Goal: Transaction & Acquisition: Book appointment/travel/reservation

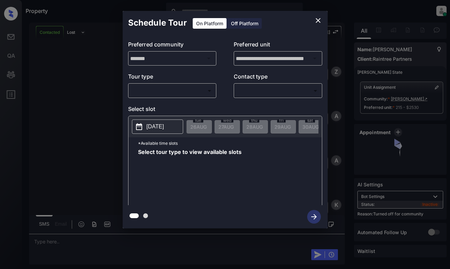
scroll to position [256, 0]
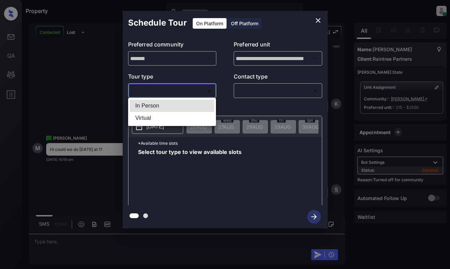
click at [186, 90] on body "Property Dominic Ceralde Online Set yourself offline Set yourself on break Prof…" at bounding box center [225, 134] width 450 height 269
click at [183, 102] on li "In Person" at bounding box center [172, 106] width 84 height 12
type input "********"
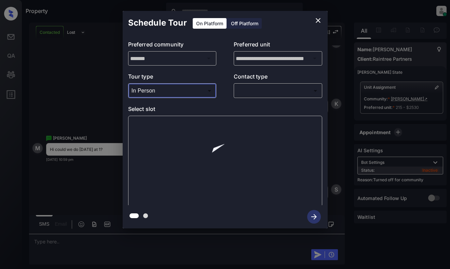
click at [268, 93] on body "Property Dominic Ceralde Online Set yourself offline Set yourself on break Prof…" at bounding box center [225, 134] width 450 height 269
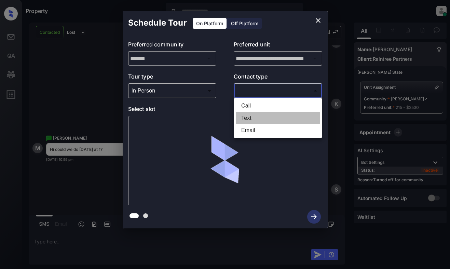
click at [259, 117] on li "Text" at bounding box center [278, 118] width 84 height 12
type input "****"
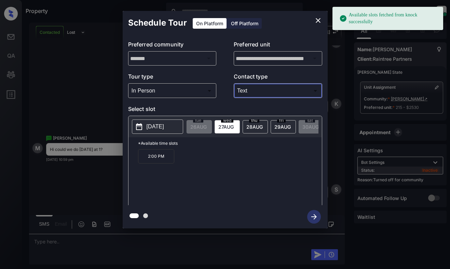
click at [318, 16] on button "close" at bounding box center [318, 21] width 14 height 14
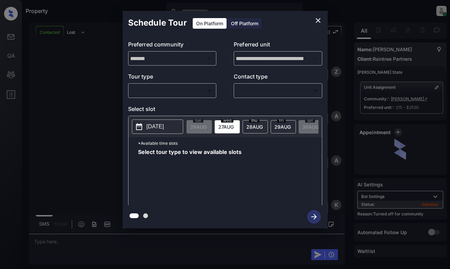
scroll to position [256, 0]
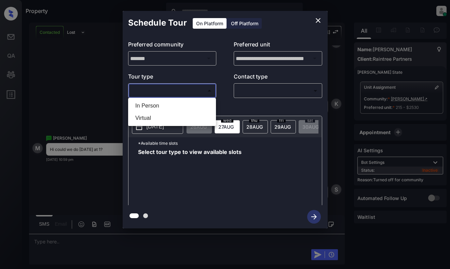
click at [191, 90] on body "Property Dominic Ceralde Online Set yourself offline Set yourself on break Prof…" at bounding box center [225, 134] width 450 height 269
click at [192, 104] on li "In Person" at bounding box center [172, 106] width 84 height 12
type input "********"
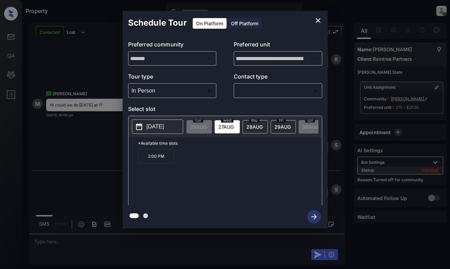
scroll to position [301, 0]
click at [262, 123] on div "thu 28 AUG" at bounding box center [254, 126] width 25 height 13
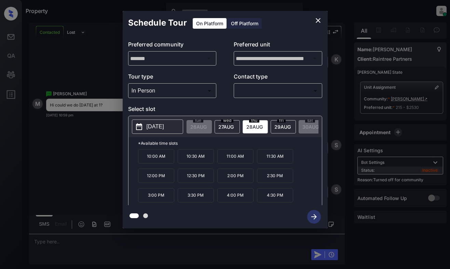
click at [318, 21] on icon "close" at bounding box center [318, 20] width 8 height 8
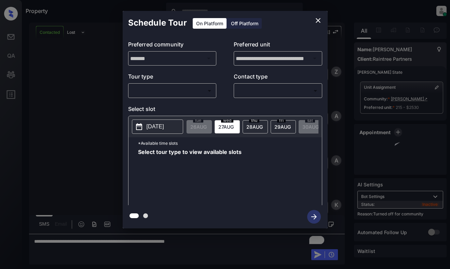
scroll to position [301, 0]
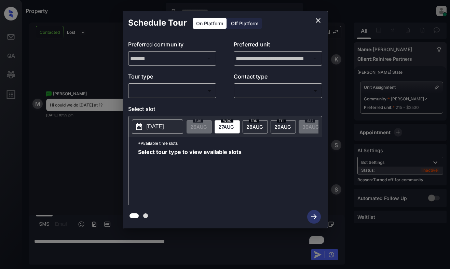
click at [195, 94] on body "Property [PERSON_NAME] Online Set yourself offline Set yourself on break Profil…" at bounding box center [225, 134] width 450 height 269
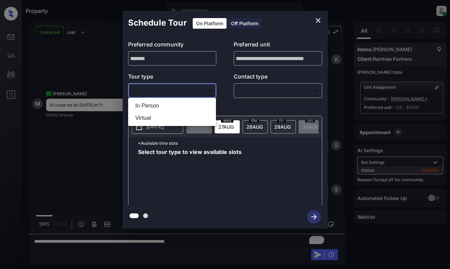
click at [195, 104] on li "In Person" at bounding box center [172, 106] width 84 height 12
type input "********"
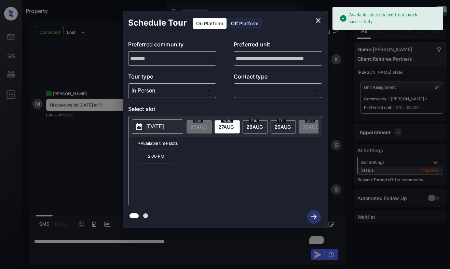
click at [250, 126] on span "28 AUG" at bounding box center [254, 127] width 16 height 6
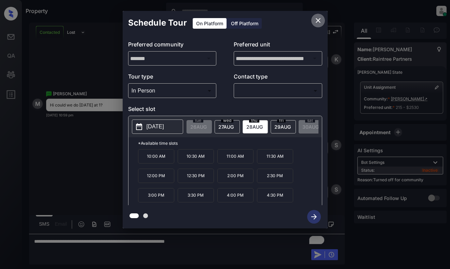
click at [316, 19] on icon "close" at bounding box center [318, 20] width 5 height 5
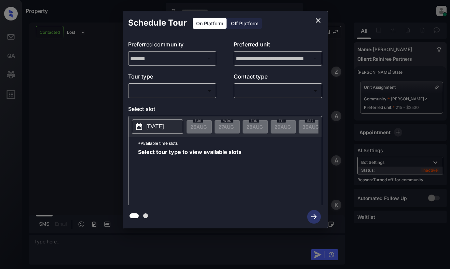
scroll to position [560, 0]
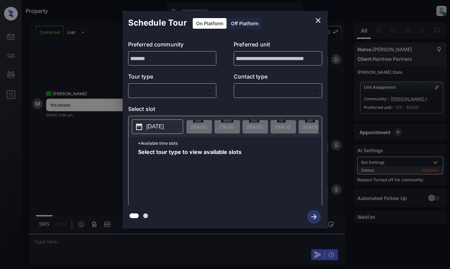
click at [180, 90] on body "Property Dominic Ceralde Online Set yourself offline Set yourself on break Prof…" at bounding box center [225, 134] width 450 height 269
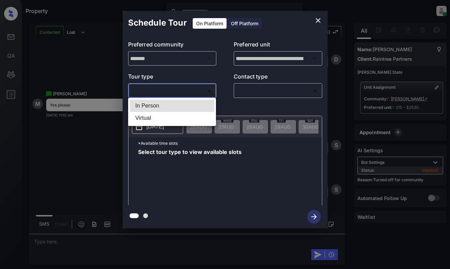
click at [189, 106] on li "In Person" at bounding box center [172, 106] width 84 height 12
type input "********"
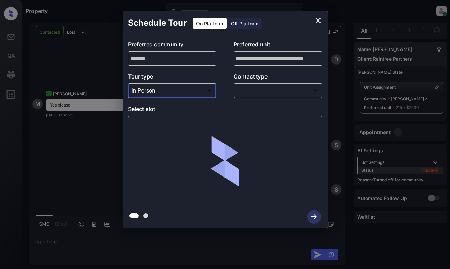
click at [259, 95] on body "Property [PERSON_NAME] Online Set yourself offline Set yourself on break Profil…" at bounding box center [225, 134] width 450 height 269
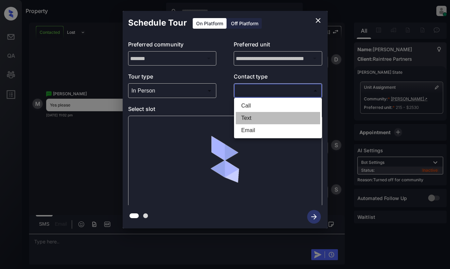
click at [260, 115] on li "Text" at bounding box center [278, 118] width 84 height 12
type input "****"
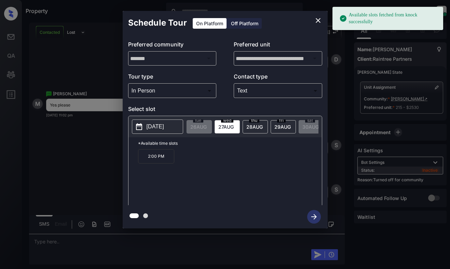
click at [229, 121] on span "wed" at bounding box center [227, 120] width 12 height 4
click at [158, 154] on p "2:00 PM" at bounding box center [156, 156] width 36 height 14
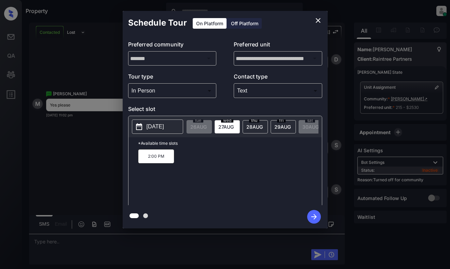
click at [317, 218] on icon "button" at bounding box center [314, 217] width 14 height 14
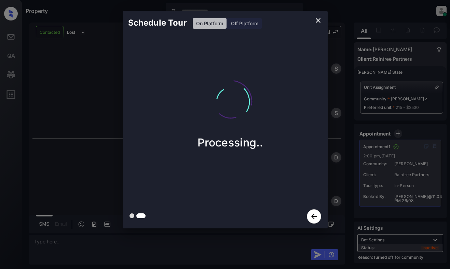
scroll to position [650, 0]
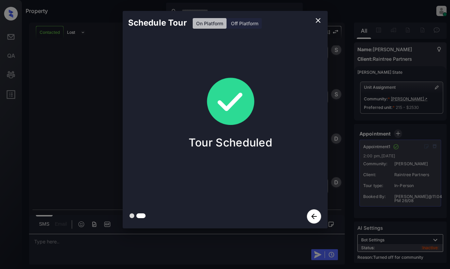
click at [110, 113] on div "Schedule Tour On Platform Off Platform Tour Scheduled" at bounding box center [225, 119] width 450 height 239
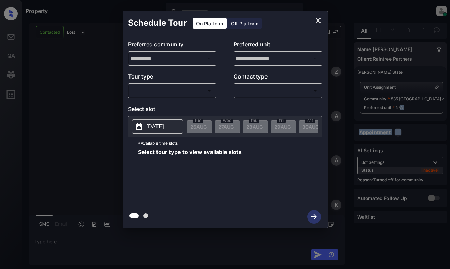
scroll to position [137, 0]
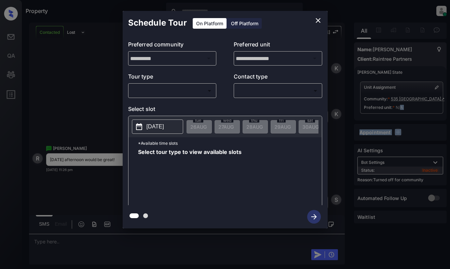
click at [161, 93] on body "Property Dominic Ceralde Online Set yourself offline Set yourself on break Prof…" at bounding box center [225, 134] width 450 height 269
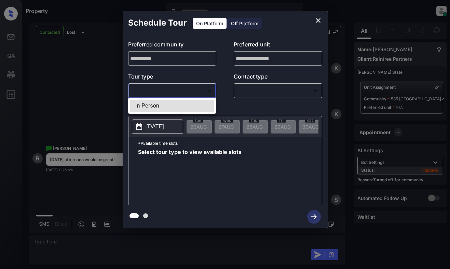
click at [176, 114] on div at bounding box center [225, 134] width 450 height 269
click at [184, 89] on body "Property Dominic Ceralde Online Set yourself offline Set yourself on break Prof…" at bounding box center [225, 134] width 450 height 269
click at [182, 103] on li "In Person" at bounding box center [172, 106] width 84 height 12
type input "********"
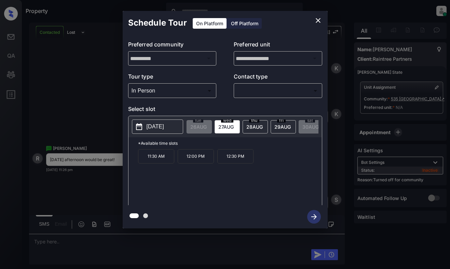
click at [254, 124] on span "[DATE]" at bounding box center [254, 127] width 16 height 6
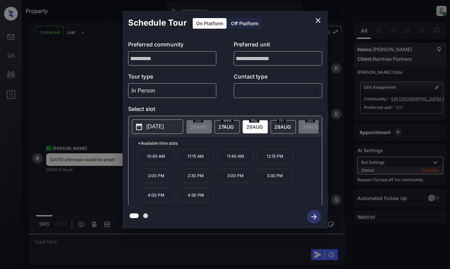
click at [317, 23] on icon "close" at bounding box center [318, 20] width 8 height 8
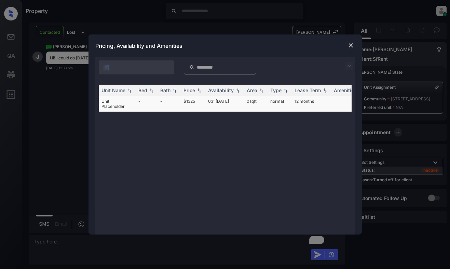
click at [195, 101] on td "$1325" at bounding box center [193, 104] width 25 height 16
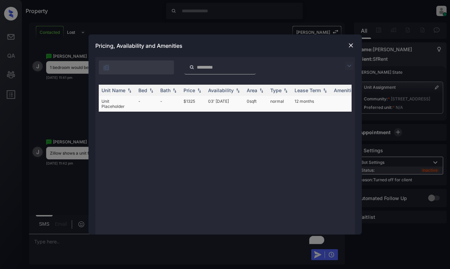
click at [195, 101] on td "$1325" at bounding box center [193, 104] width 25 height 16
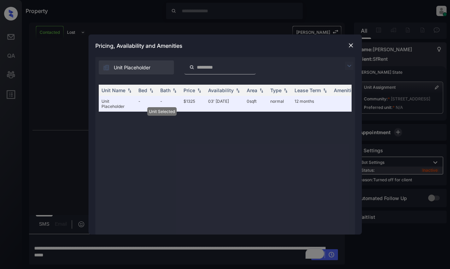
scroll to position [918, 0]
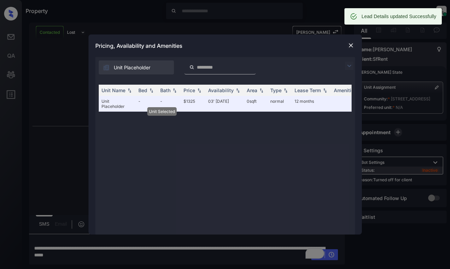
click at [350, 45] on img at bounding box center [350, 45] width 7 height 7
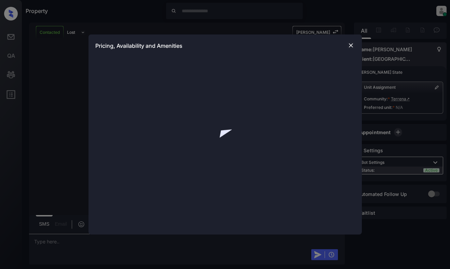
scroll to position [842, 0]
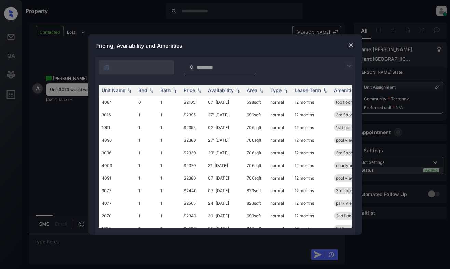
click at [349, 64] on img at bounding box center [349, 66] width 8 height 8
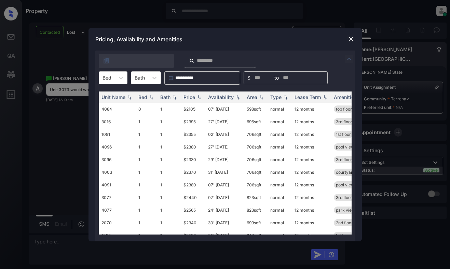
click at [93, 78] on div "**********" at bounding box center [224, 146] width 273 height 191
click at [107, 81] on div at bounding box center [106, 77] width 9 height 7
click at [113, 115] on div "2" at bounding box center [113, 119] width 29 height 12
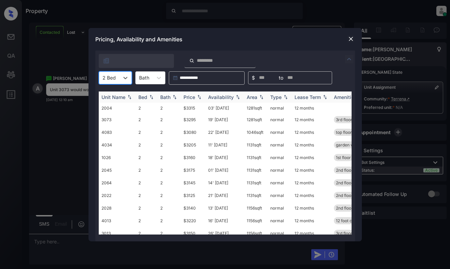
click at [198, 97] on img at bounding box center [199, 97] width 7 height 5
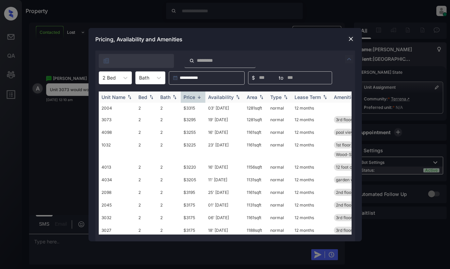
click at [198, 97] on img at bounding box center [199, 97] width 7 height 5
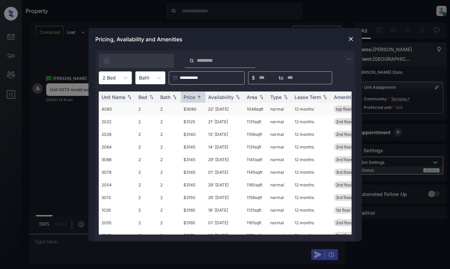
click at [194, 107] on td "$3080" at bounding box center [193, 109] width 25 height 13
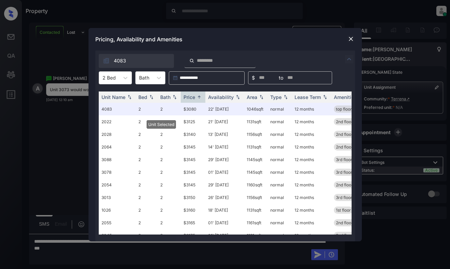
click at [346, 39] on div "Pricing, Availability and Amenities" at bounding box center [224, 39] width 273 height 23
click at [349, 39] on img at bounding box center [350, 39] width 7 height 7
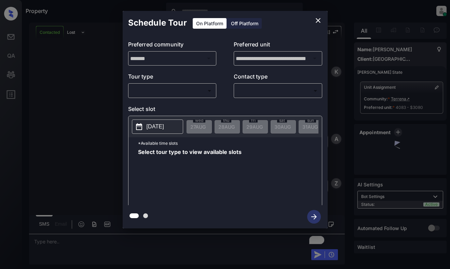
scroll to position [921, 0]
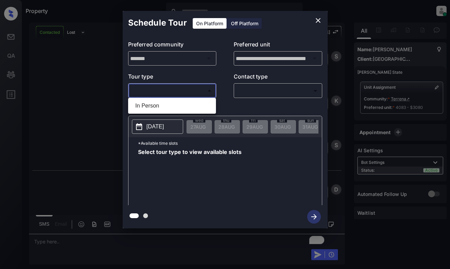
click at [194, 94] on body "Property [PERSON_NAME] Online Set yourself offline Set yourself on break Profil…" at bounding box center [225, 134] width 450 height 269
click at [188, 108] on li "In Person" at bounding box center [172, 106] width 84 height 12
type input "********"
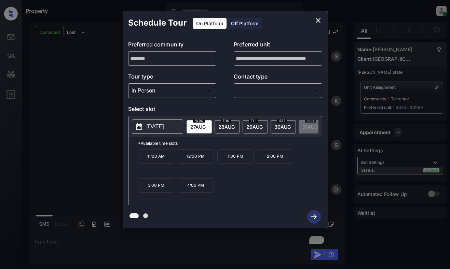
click at [158, 126] on p "[DATE]" at bounding box center [155, 127] width 17 height 8
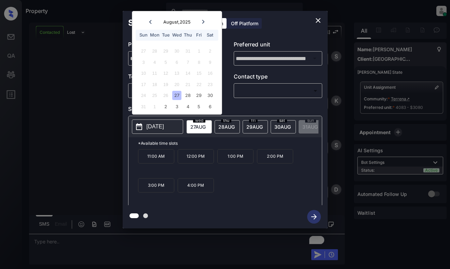
click at [202, 21] on icon at bounding box center [203, 22] width 4 height 4
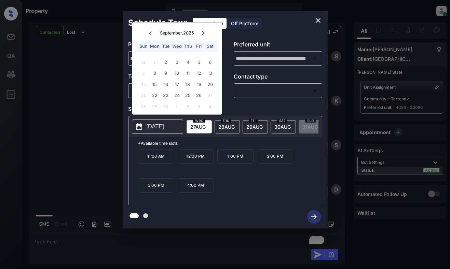
click at [150, 31] on icon at bounding box center [150, 33] width 4 height 4
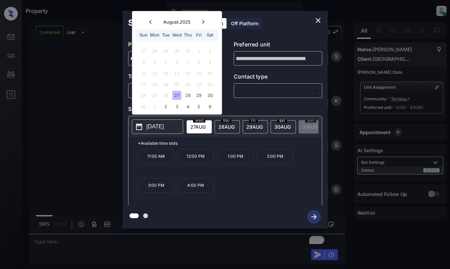
click at [317, 18] on icon "close" at bounding box center [318, 20] width 8 height 8
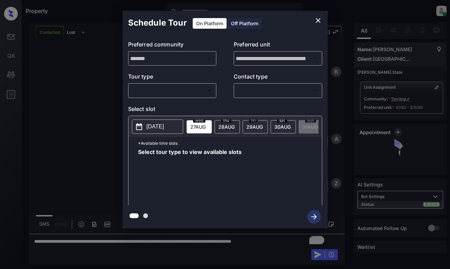
scroll to position [1357, 0]
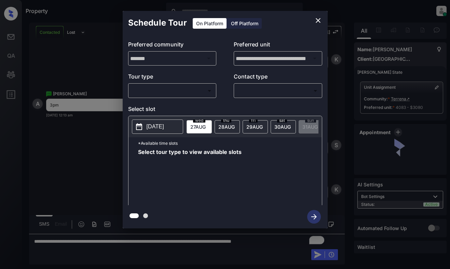
click at [170, 89] on body "Property [PERSON_NAME] Online Set yourself offline Set yourself on break Profil…" at bounding box center [225, 134] width 450 height 269
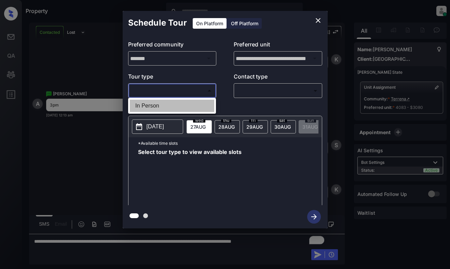
click at [170, 108] on li "In Person" at bounding box center [172, 106] width 84 height 12
type input "********"
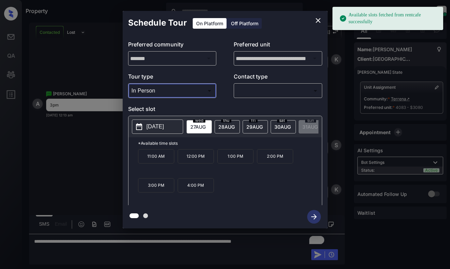
click at [317, 21] on icon "close" at bounding box center [318, 20] width 8 height 8
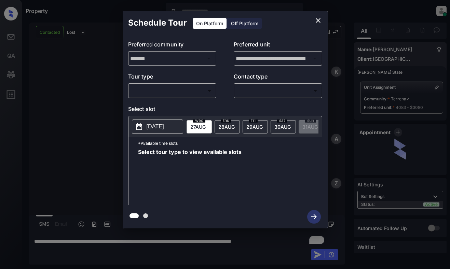
scroll to position [1255, 0]
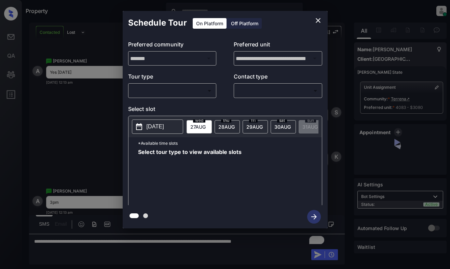
click at [186, 93] on body "Property [PERSON_NAME] Online Set yourself offline Set yourself on break Profil…" at bounding box center [225, 134] width 450 height 269
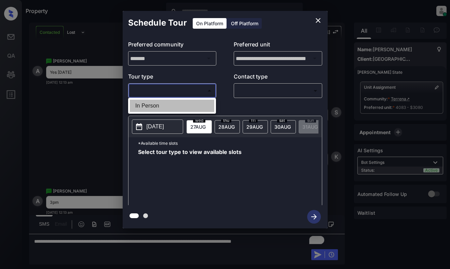
click at [182, 106] on li "In Person" at bounding box center [172, 106] width 84 height 12
type input "********"
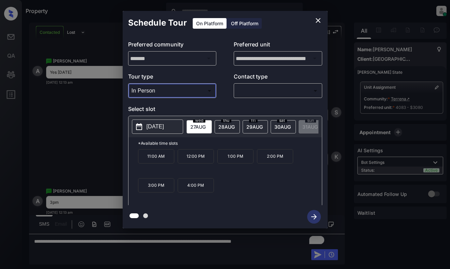
click at [226, 128] on span "[DATE]" at bounding box center [226, 127] width 16 height 6
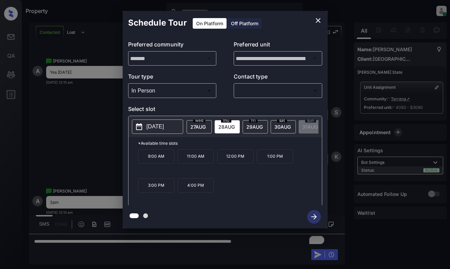
click at [317, 22] on icon "close" at bounding box center [318, 20] width 8 height 8
